Goal: Navigation & Orientation: Find specific page/section

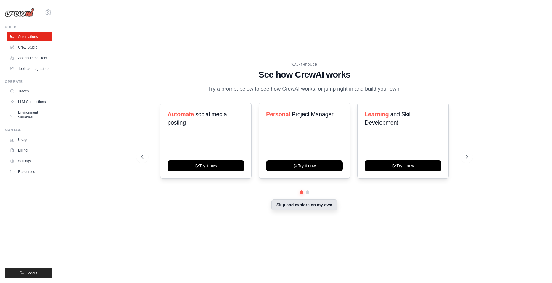
click at [315, 207] on button "Skip and explore on my own" at bounding box center [304, 204] width 66 height 11
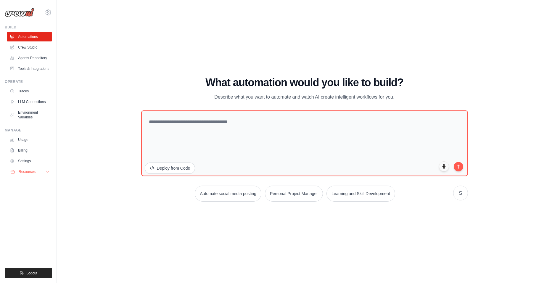
click at [27, 172] on span "Resources" at bounding box center [27, 171] width 17 height 5
click at [30, 104] on link "LLM Connections" at bounding box center [30, 101] width 45 height 9
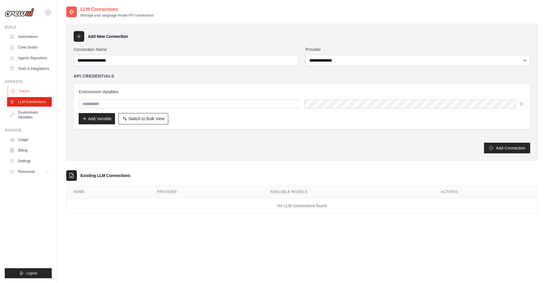
click at [24, 91] on link "Traces" at bounding box center [30, 90] width 45 height 9
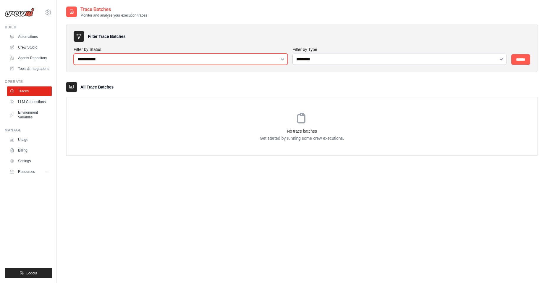
click at [285, 59] on select "**********" at bounding box center [181, 59] width 214 height 11
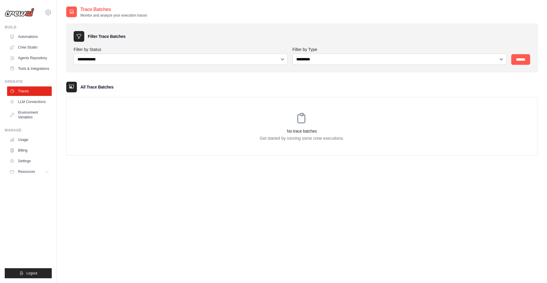
click at [171, 184] on div "**********" at bounding box center [302, 147] width 472 height 283
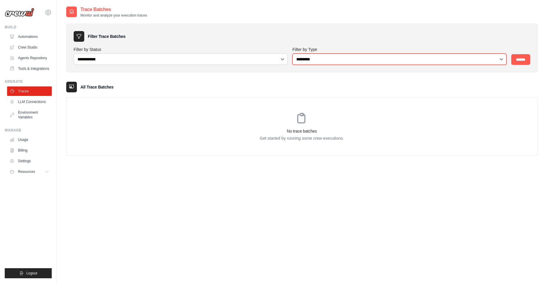
click at [353, 62] on select "**********" at bounding box center [400, 59] width 214 height 11
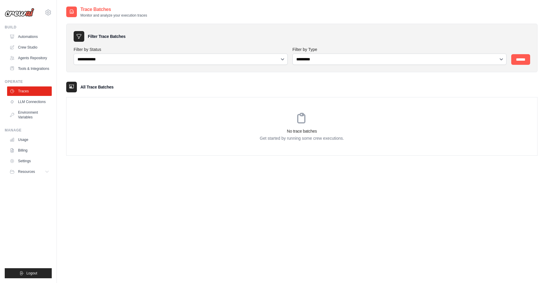
click at [394, 183] on div "**********" at bounding box center [302, 147] width 472 height 283
click at [521, 61] on input "******" at bounding box center [521, 59] width 19 height 11
click at [25, 102] on link "LLM Connections" at bounding box center [30, 101] width 45 height 9
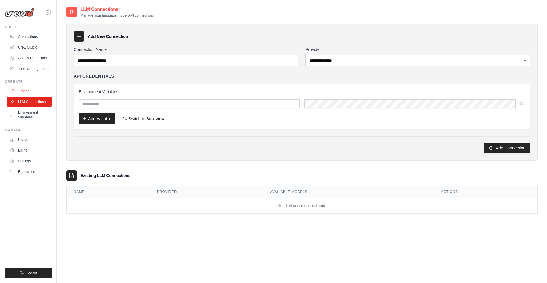
click at [25, 89] on link "Traces" at bounding box center [30, 90] width 45 height 9
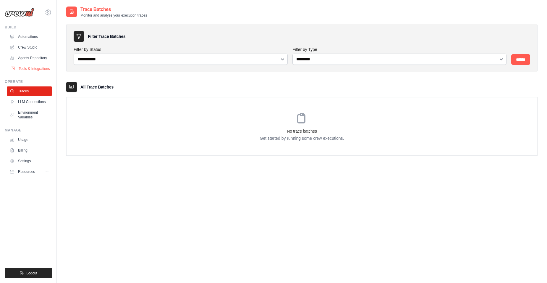
click at [24, 70] on link "Tools & Integrations" at bounding box center [30, 68] width 45 height 9
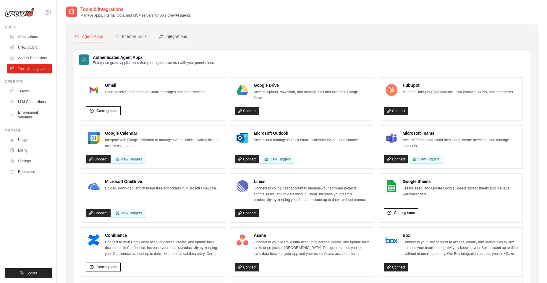
click at [174, 36] on div "Integrations" at bounding box center [173, 36] width 29 height 6
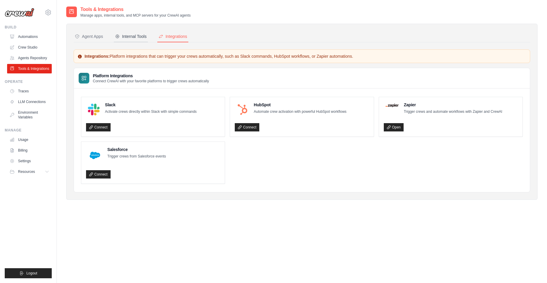
click at [134, 34] on div "Internal Tools" at bounding box center [131, 36] width 32 height 6
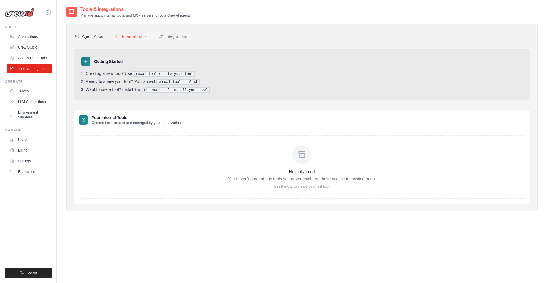
click at [88, 39] on div "Agent Apps" at bounding box center [89, 36] width 28 height 6
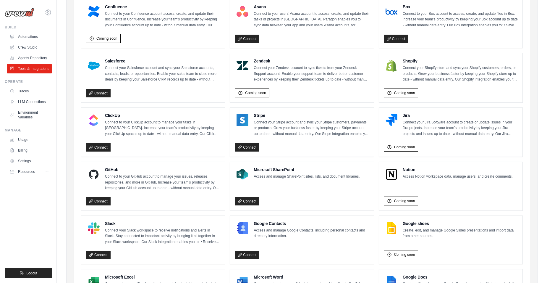
scroll to position [237, 0]
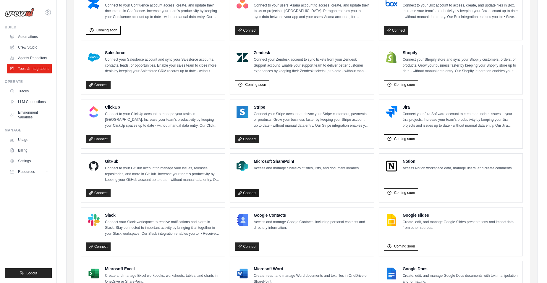
click at [250, 192] on link "Connect" at bounding box center [247, 193] width 25 height 8
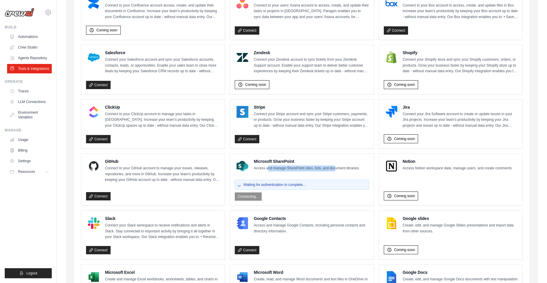
drag, startPoint x: 268, startPoint y: 169, endPoint x: 335, endPoint y: 168, distance: 66.9
click at [335, 168] on p "Access and manage SharePoint sites, lists, and document libraries." at bounding box center [307, 168] width 106 height 6
click at [272, 172] on div "Microsoft SharePoint Access and manage SharePoint sites, lists, and document li…" at bounding box center [297, 165] width 125 height 15
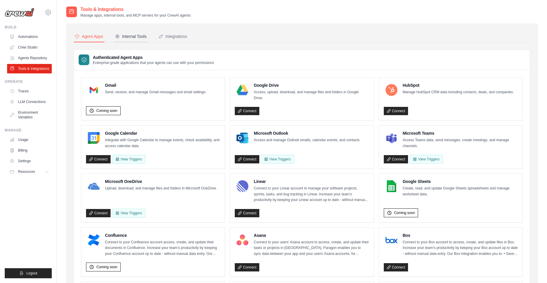
click at [131, 35] on div "Internal Tools" at bounding box center [131, 36] width 32 height 6
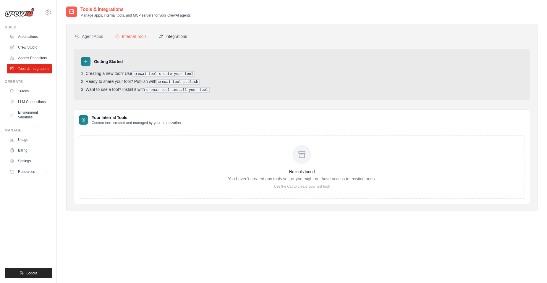
click at [176, 37] on div "Integrations" at bounding box center [173, 36] width 29 height 6
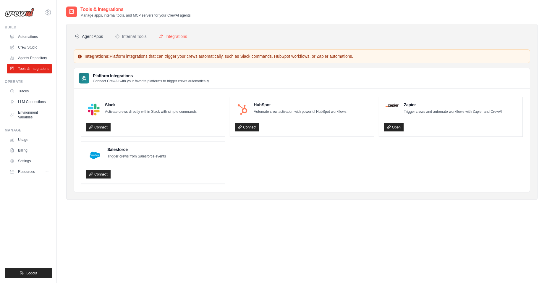
click at [95, 39] on div "Agent Apps" at bounding box center [89, 36] width 28 height 6
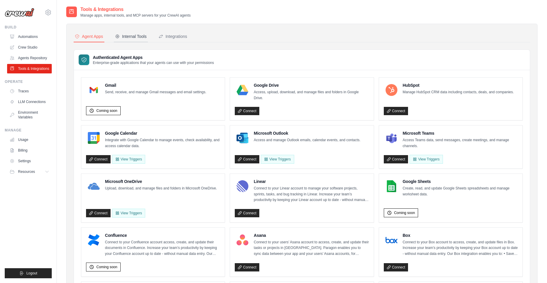
click at [130, 33] on button "Internal Tools" at bounding box center [131, 36] width 34 height 11
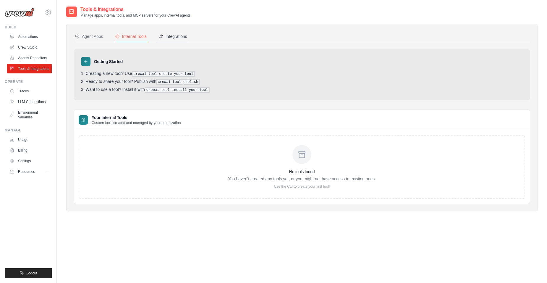
click at [173, 38] on div "Integrations" at bounding box center [173, 36] width 29 height 6
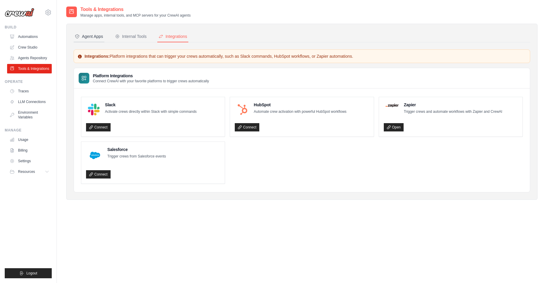
click at [96, 36] on div "Agent Apps" at bounding box center [89, 36] width 28 height 6
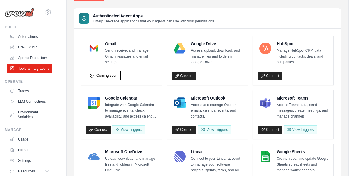
scroll to position [30, 0]
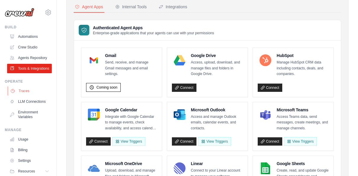
click at [24, 96] on link "Traces" at bounding box center [30, 90] width 45 height 9
